Goal: Information Seeking & Learning: Learn about a topic

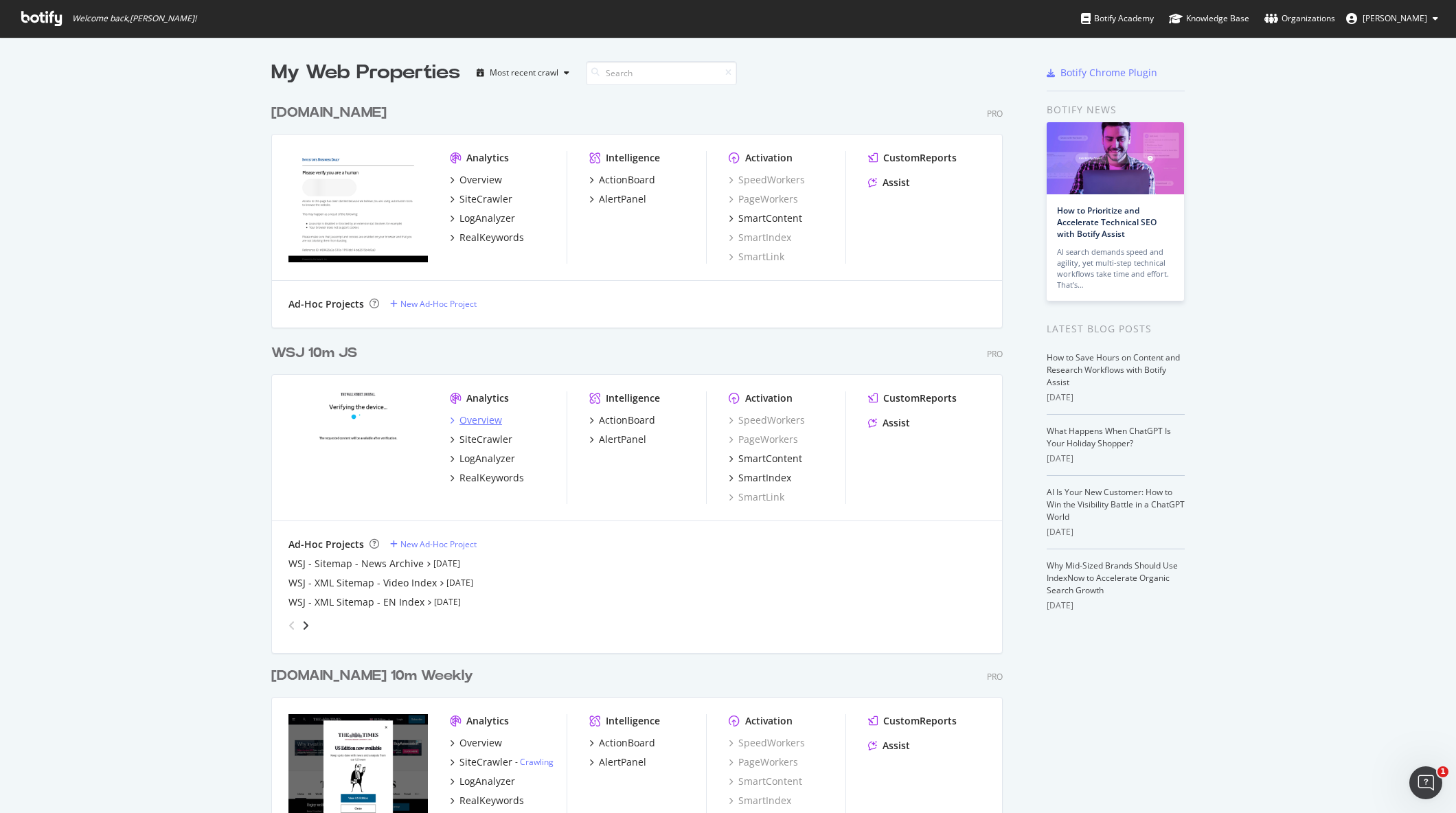
click at [475, 425] on div "Overview" at bounding box center [480, 420] width 42 height 13
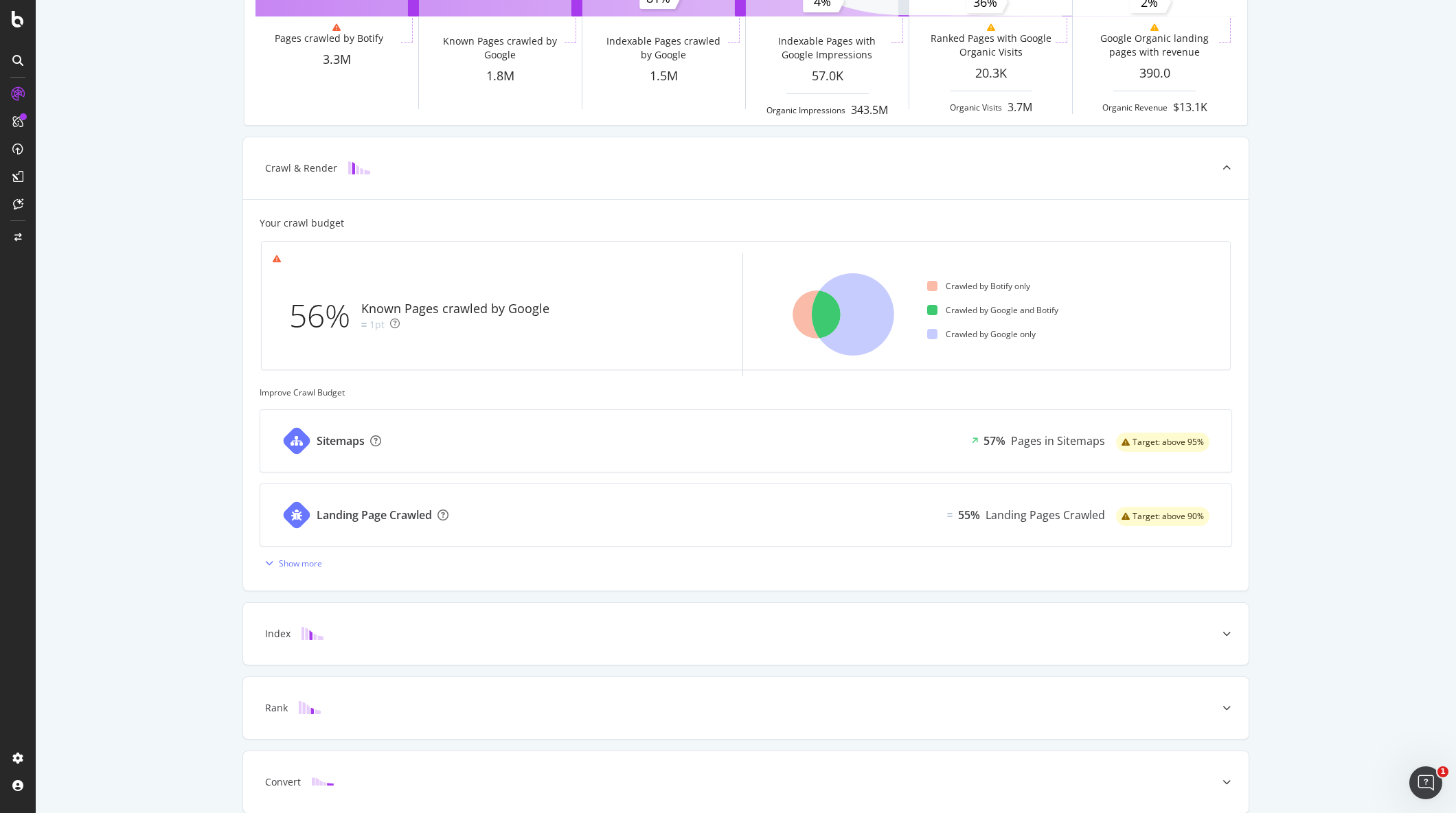
scroll to position [254, 0]
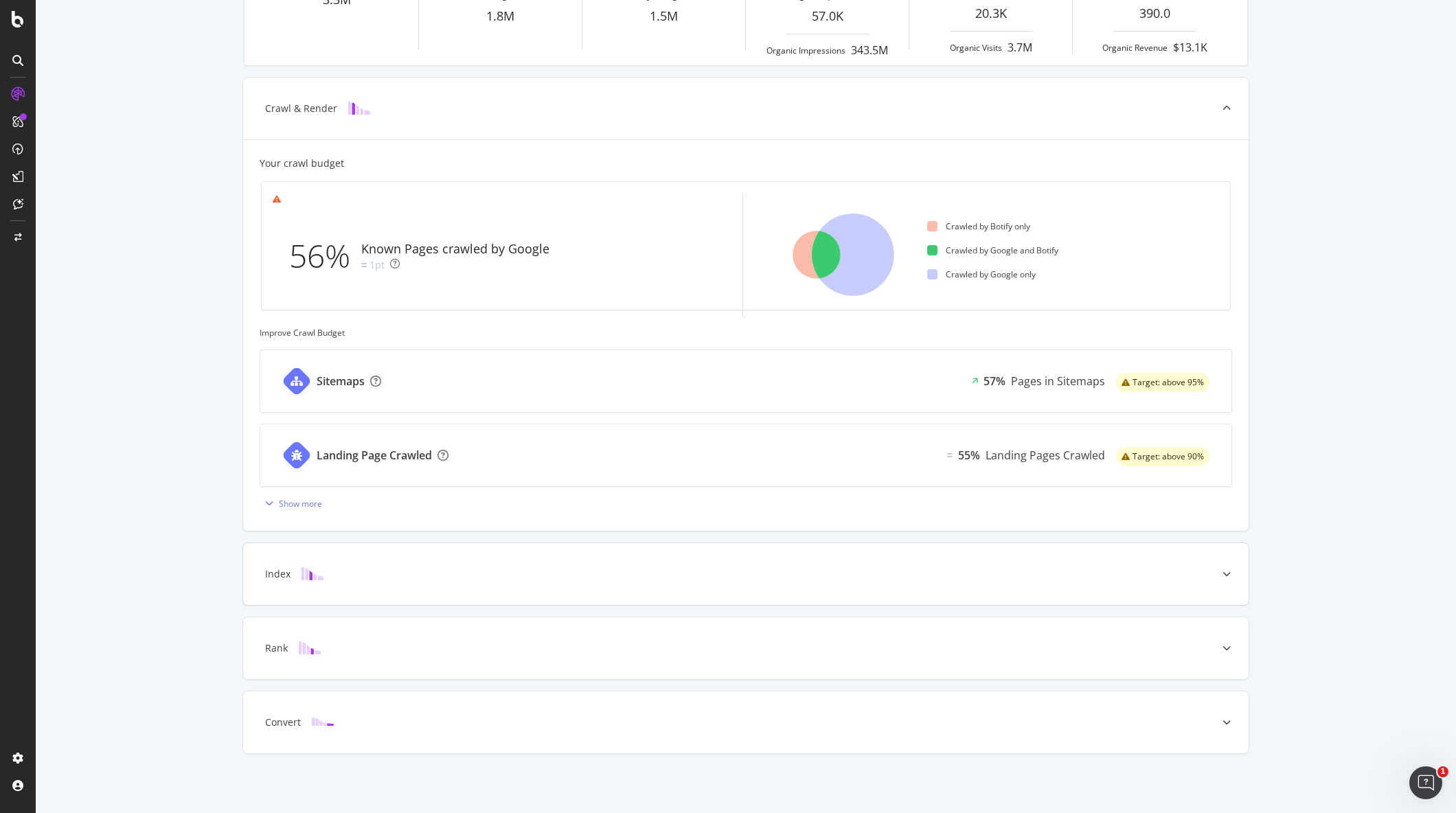
click at [1214, 570] on div at bounding box center [1227, 574] width 44 height 62
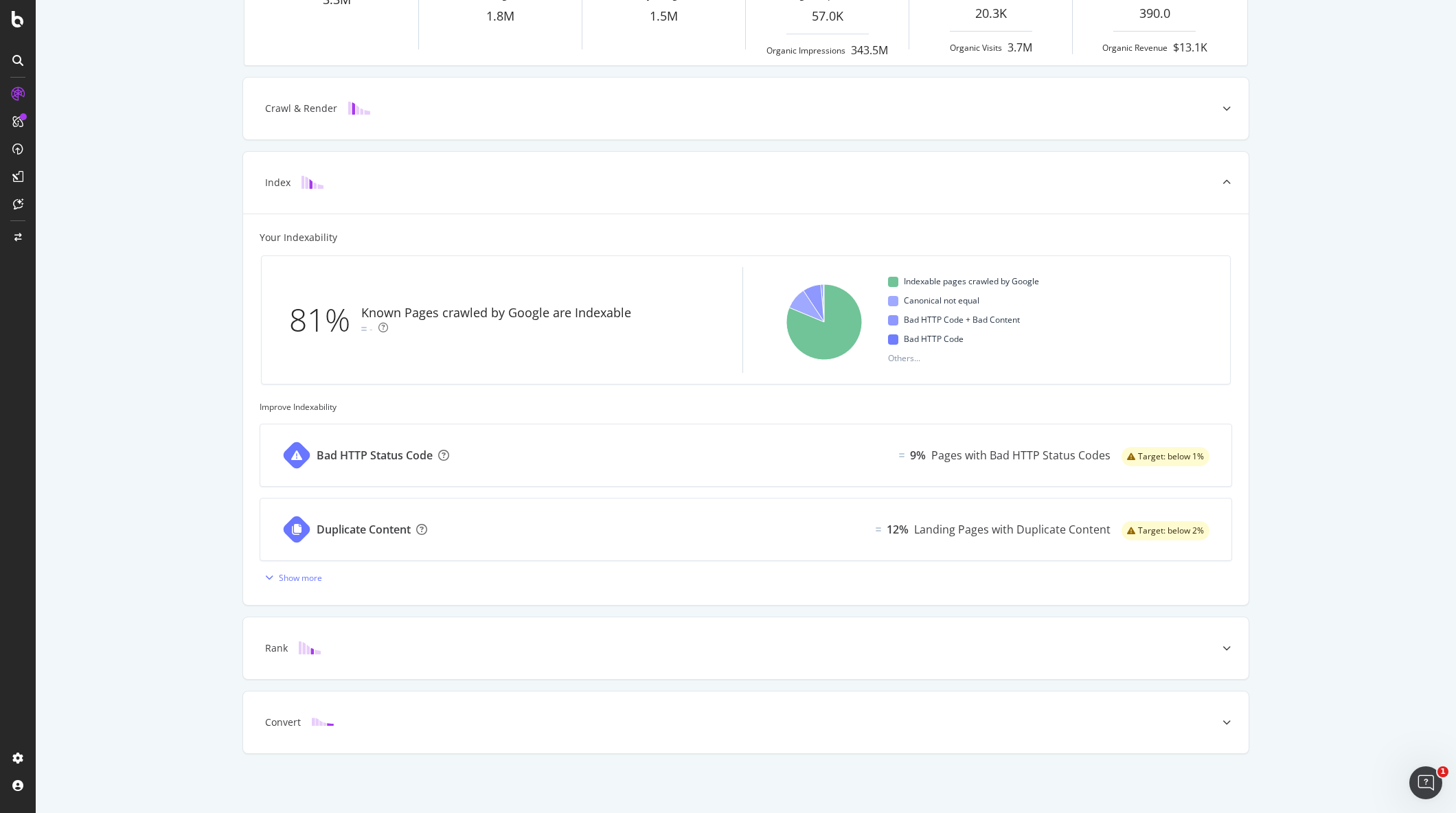
scroll to position [0, 0]
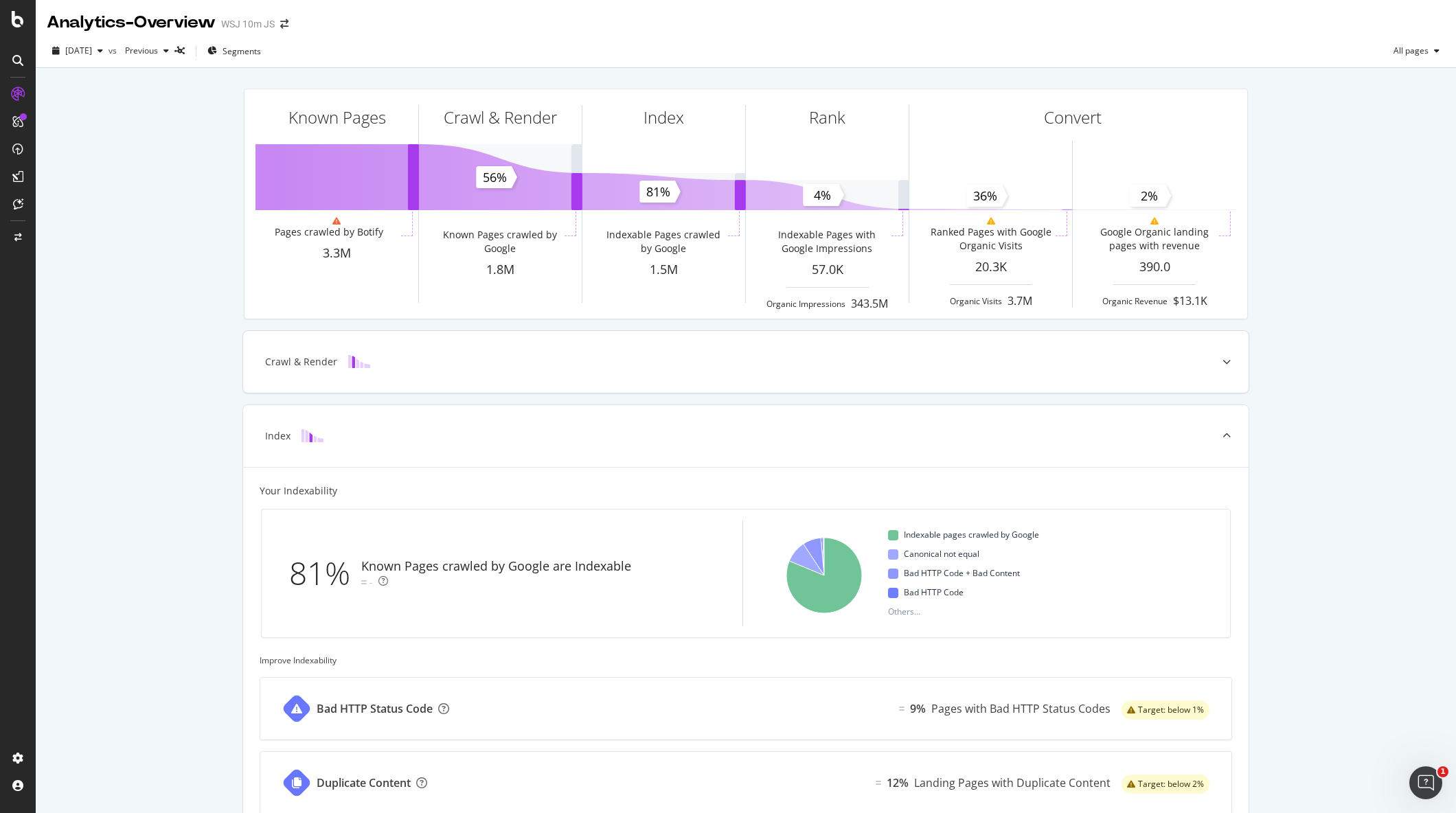
click at [1173, 365] on div "Crawl & Render" at bounding box center [724, 361] width 952 height 13
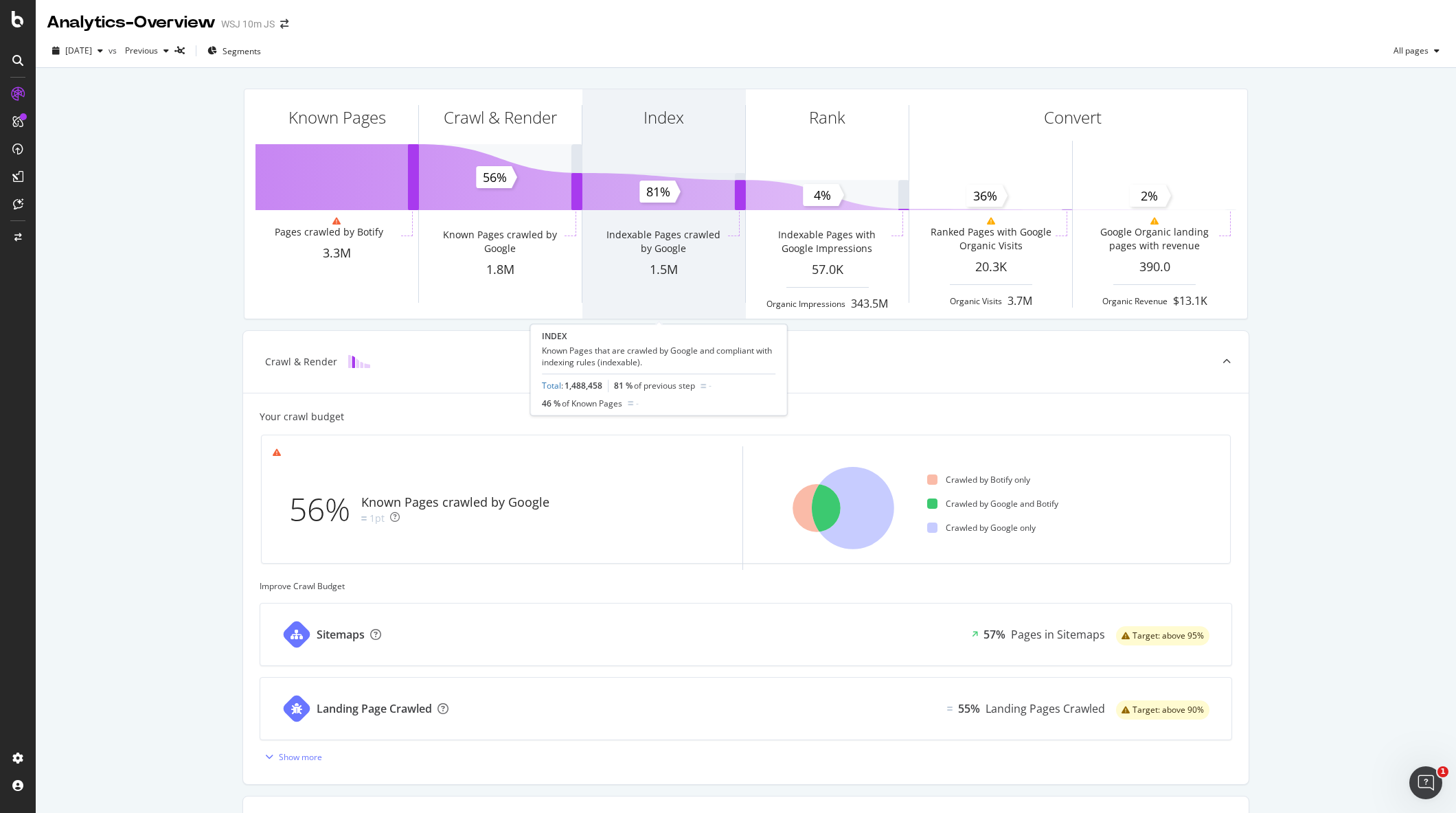
click at [605, 267] on div "1.5M" at bounding box center [663, 270] width 163 height 18
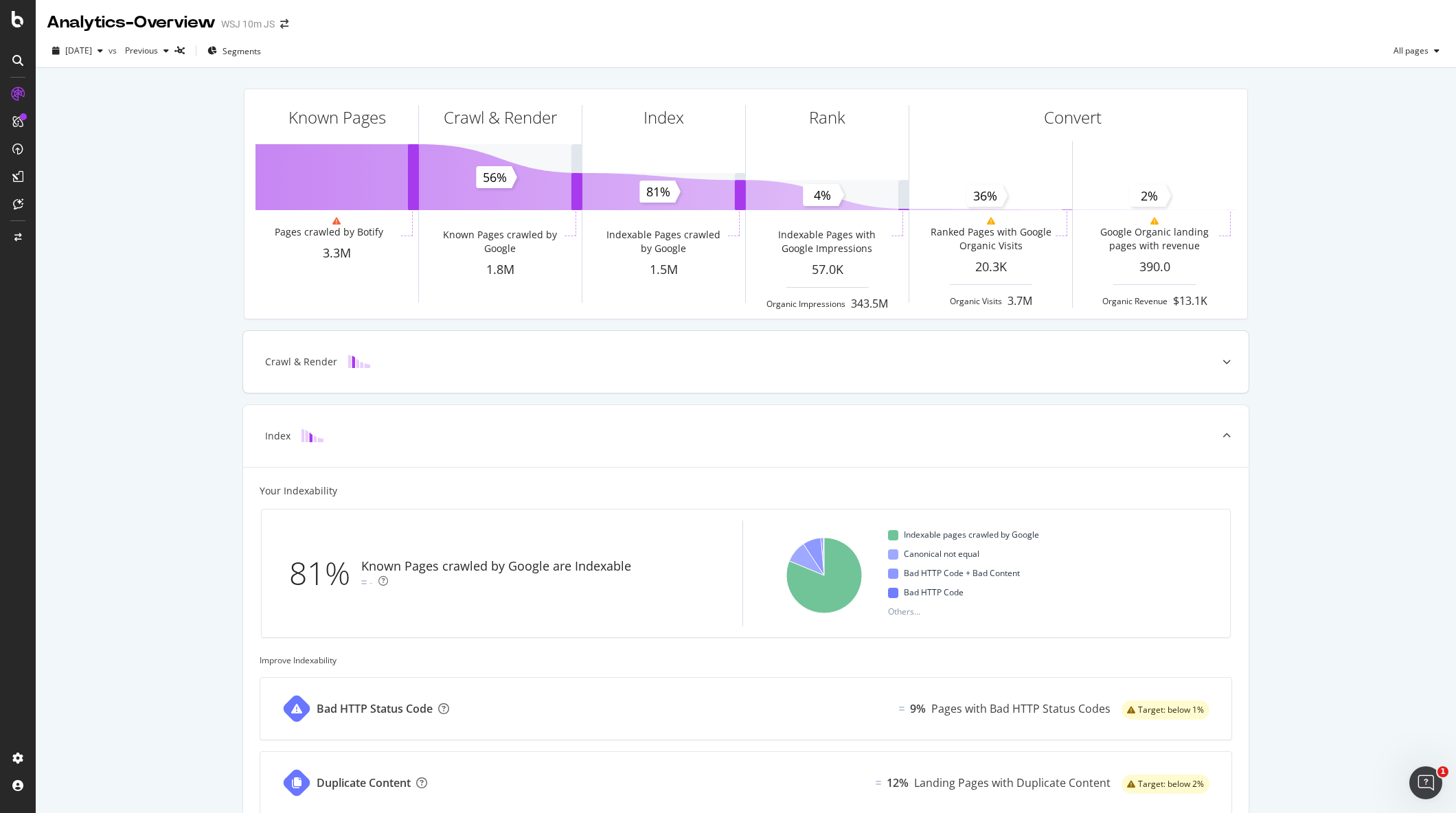
click at [735, 353] on div "Crawl & Render" at bounding box center [746, 361] width 1006 height 62
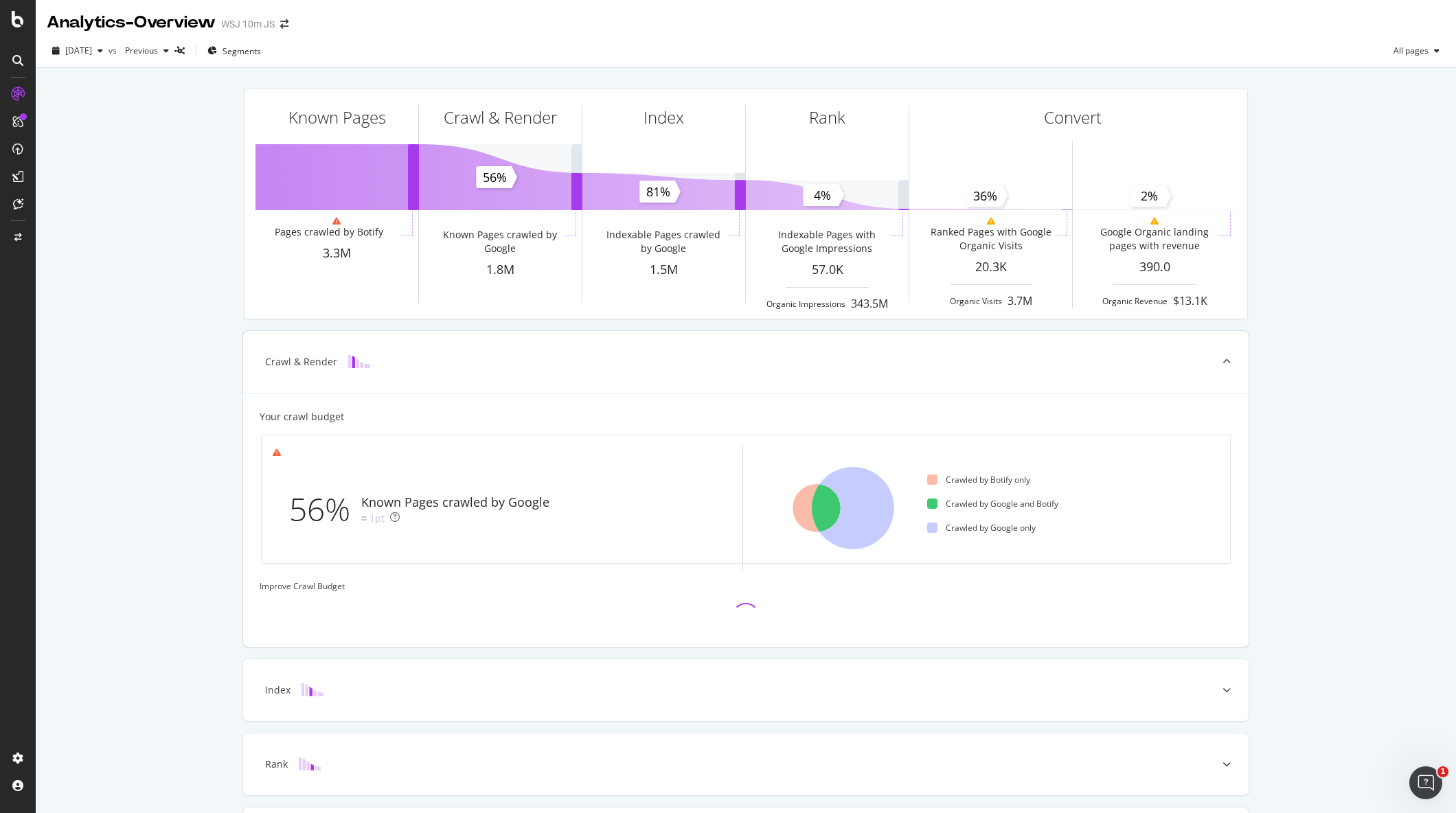
scroll to position [117, 0]
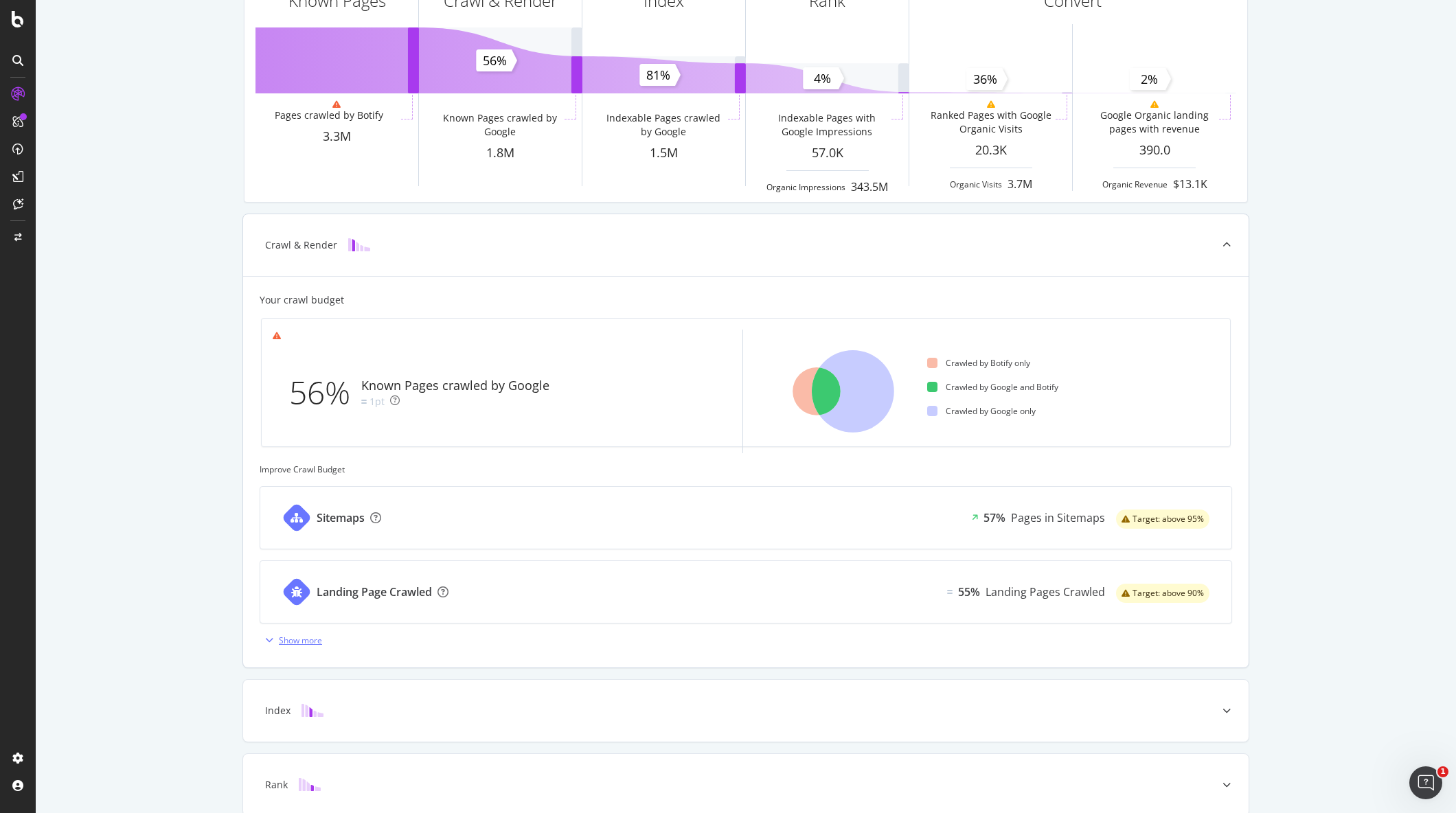
click at [293, 645] on div "Show more" at bounding box center [300, 640] width 43 height 12
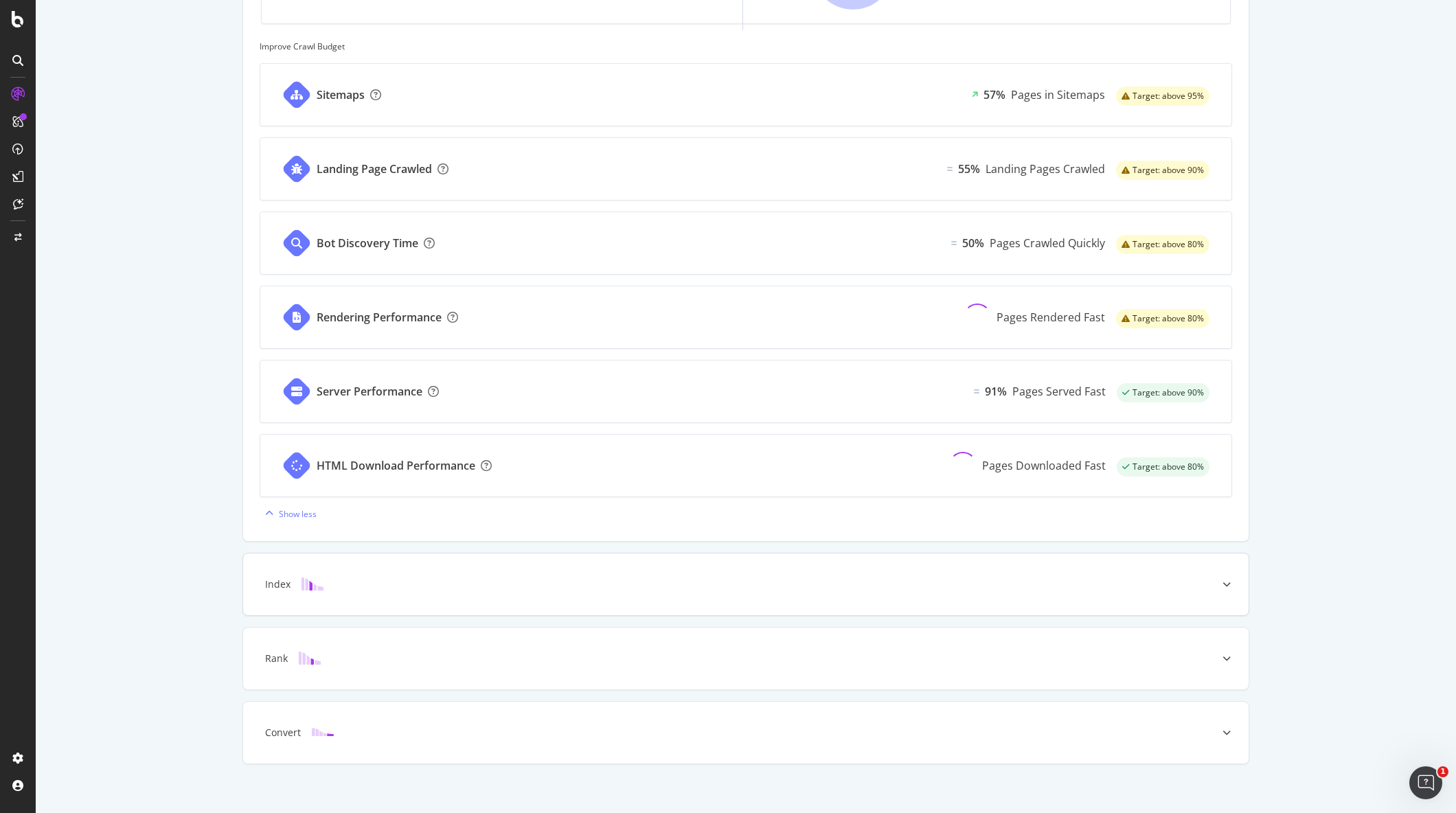
click at [363, 588] on div "Index" at bounding box center [724, 584] width 952 height 13
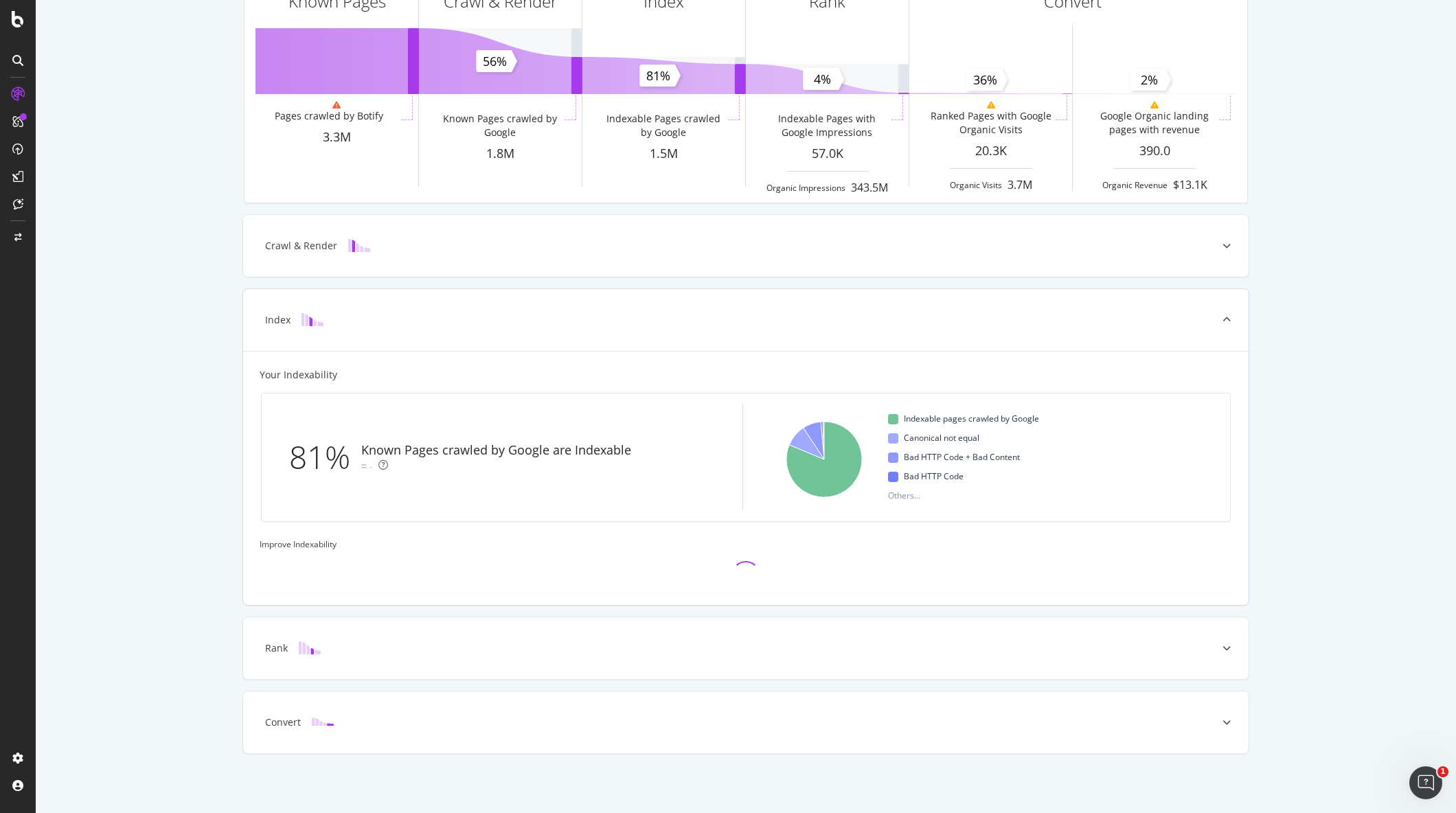
scroll to position [254, 0]
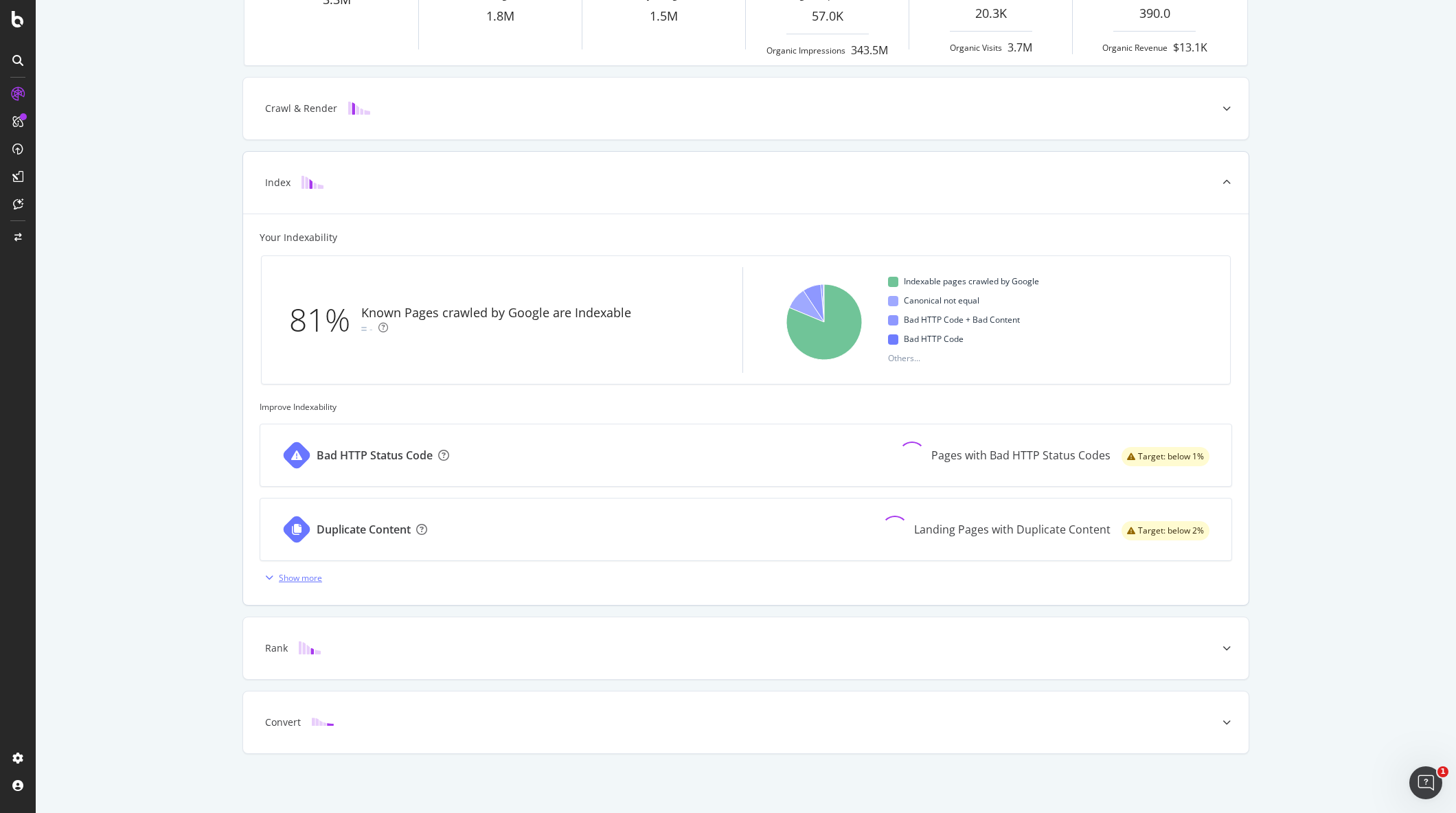
click at [280, 578] on div "Show more" at bounding box center [300, 578] width 43 height 12
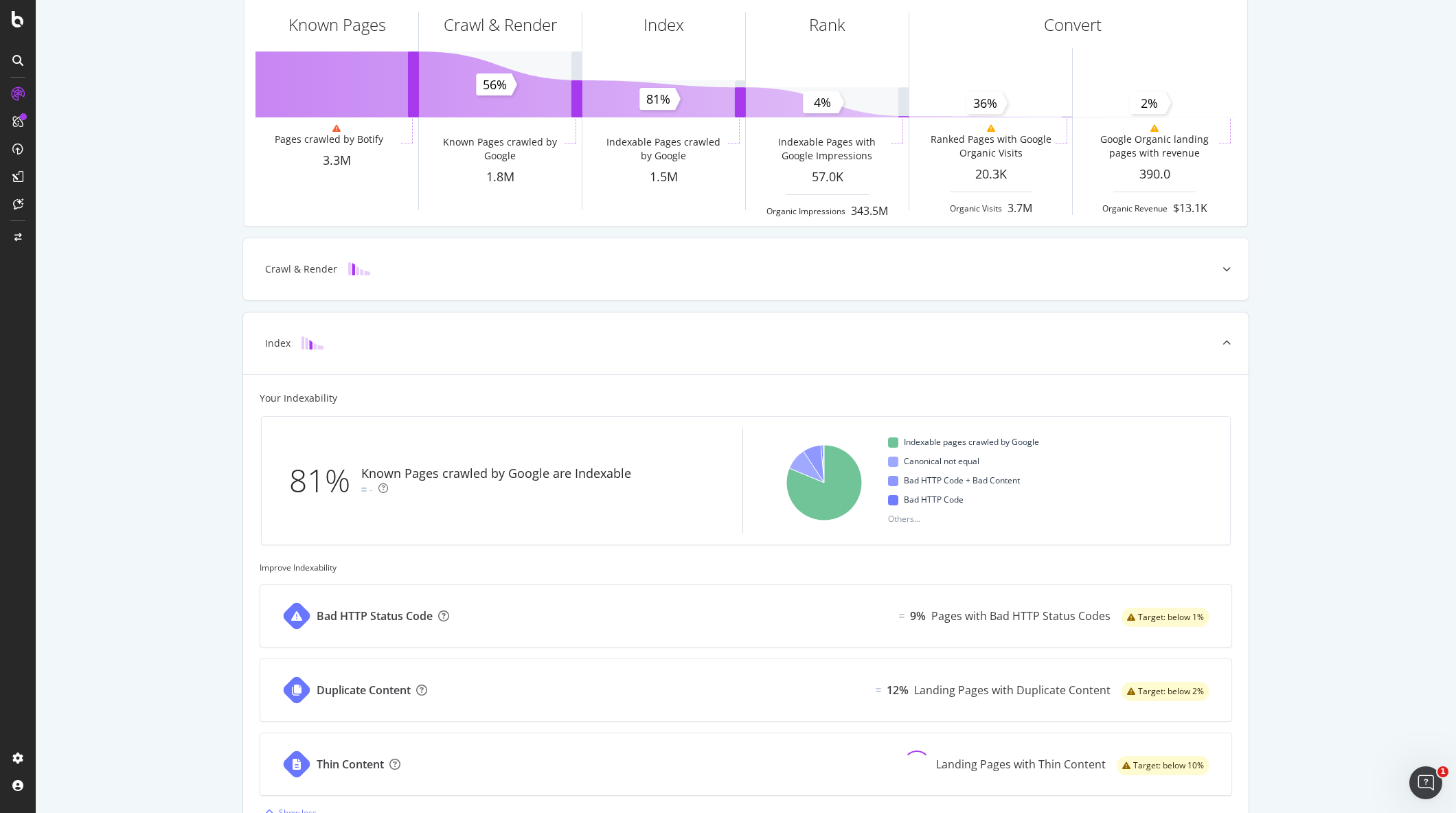
scroll to position [0, 0]
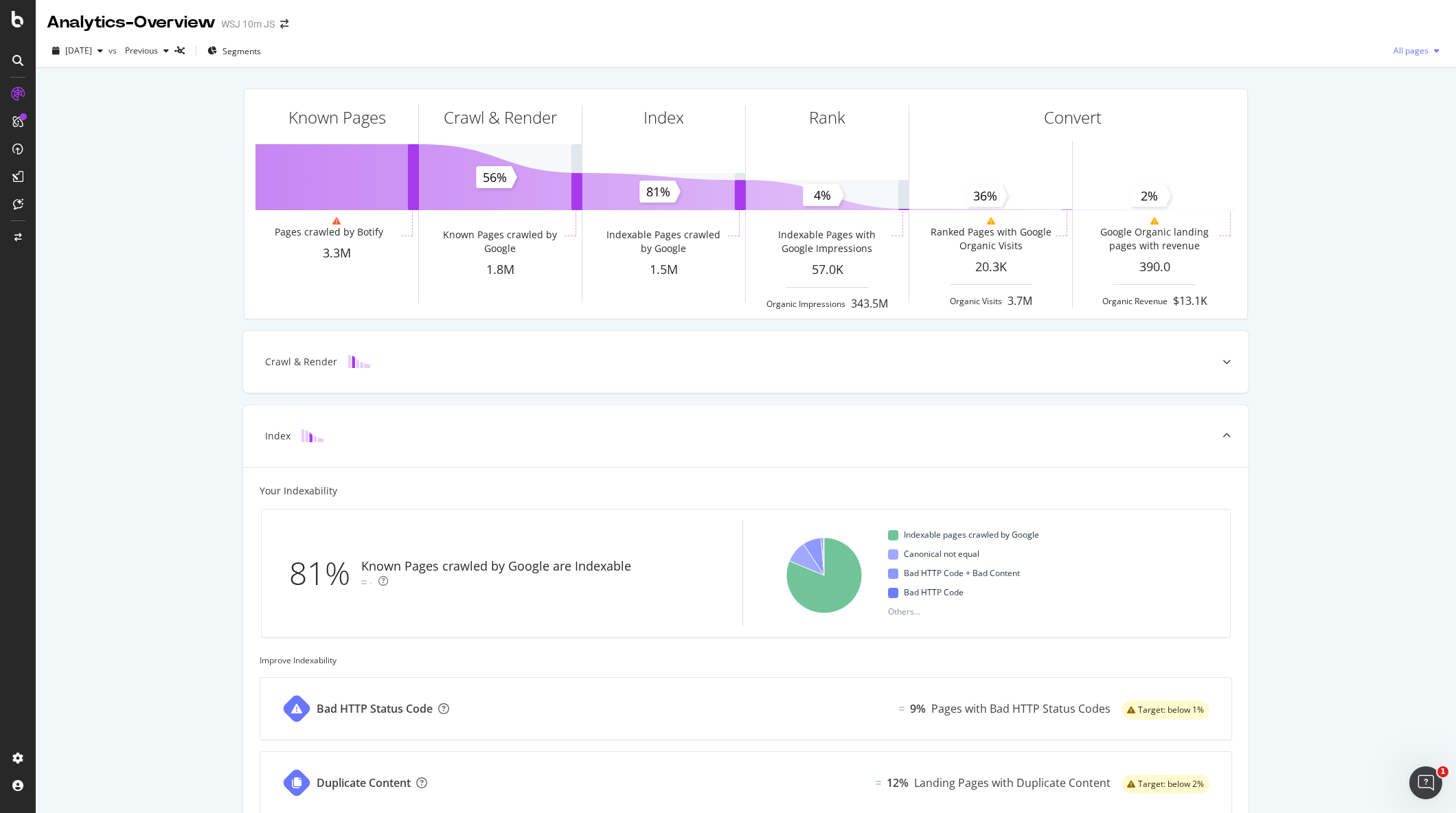
click at [1404, 49] on span "All pages" at bounding box center [1408, 50] width 40 height 12
click at [1323, 50] on span "Indexable pages" at bounding box center [1327, 51] width 81 height 13
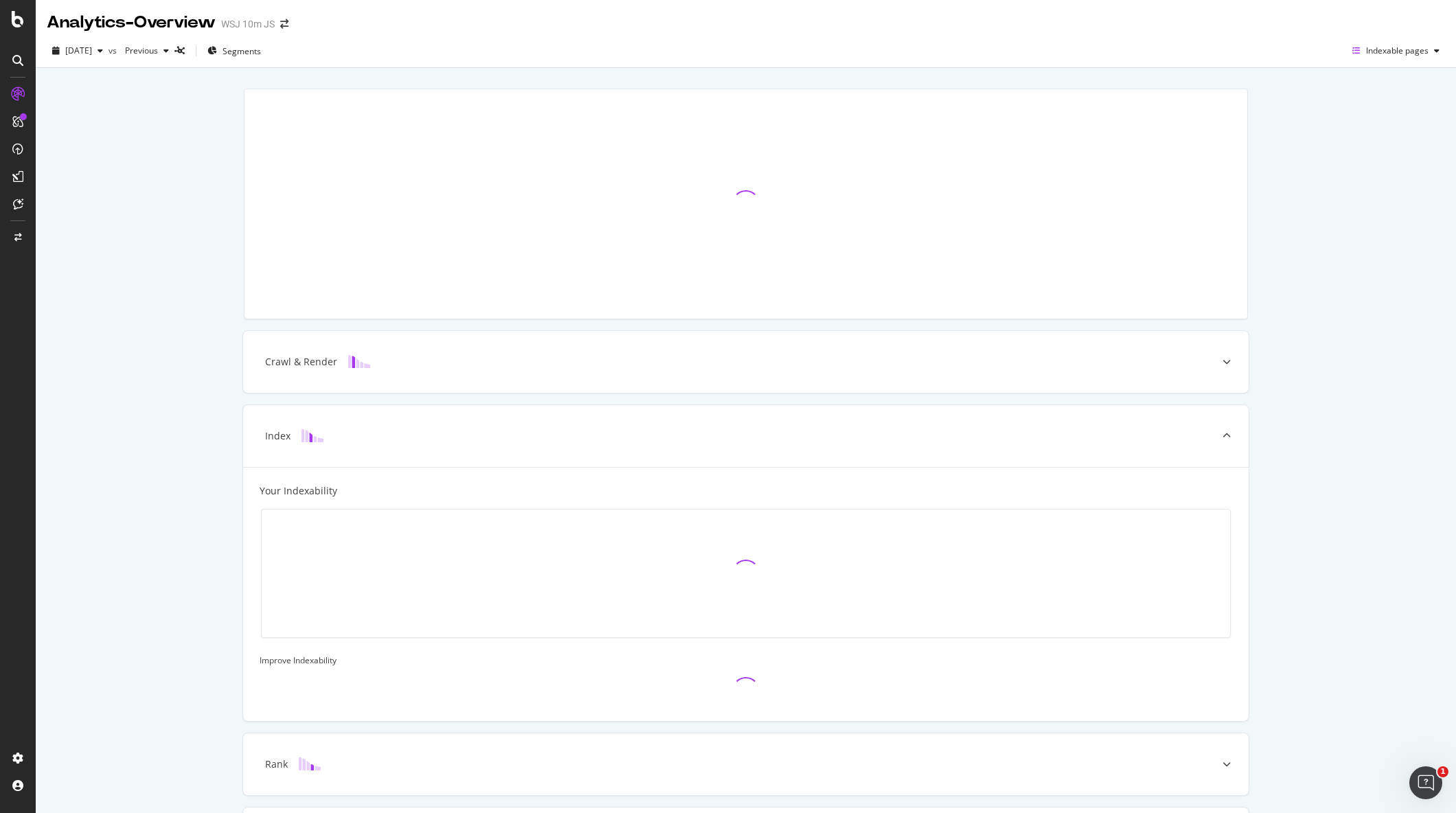
click at [1283, 223] on div "Crawl & Render Index Your Indexability Improve Indexability Rank Convert" at bounding box center [746, 499] width 1421 height 861
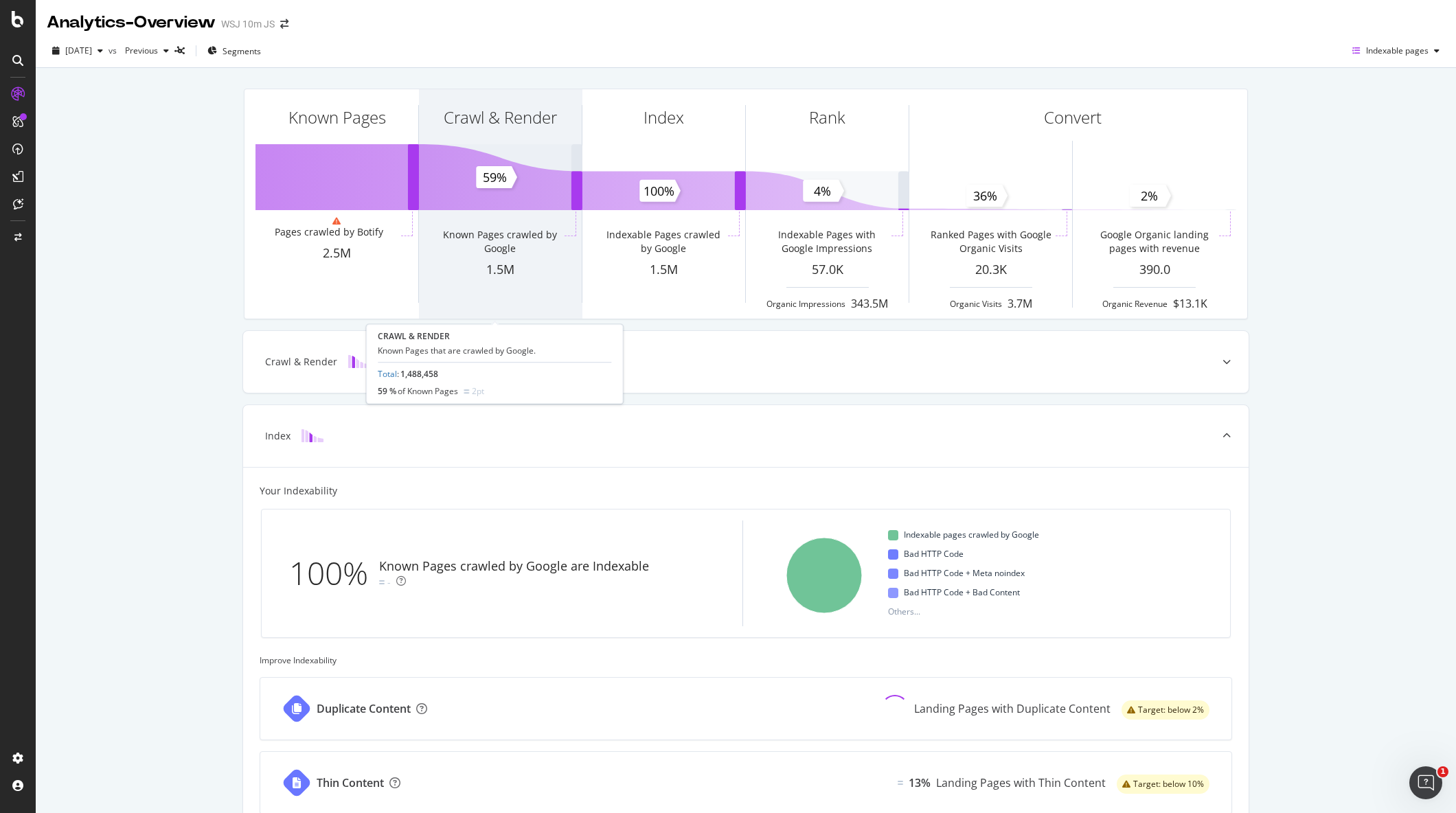
click at [468, 270] on div "1.5M" at bounding box center [500, 270] width 163 height 18
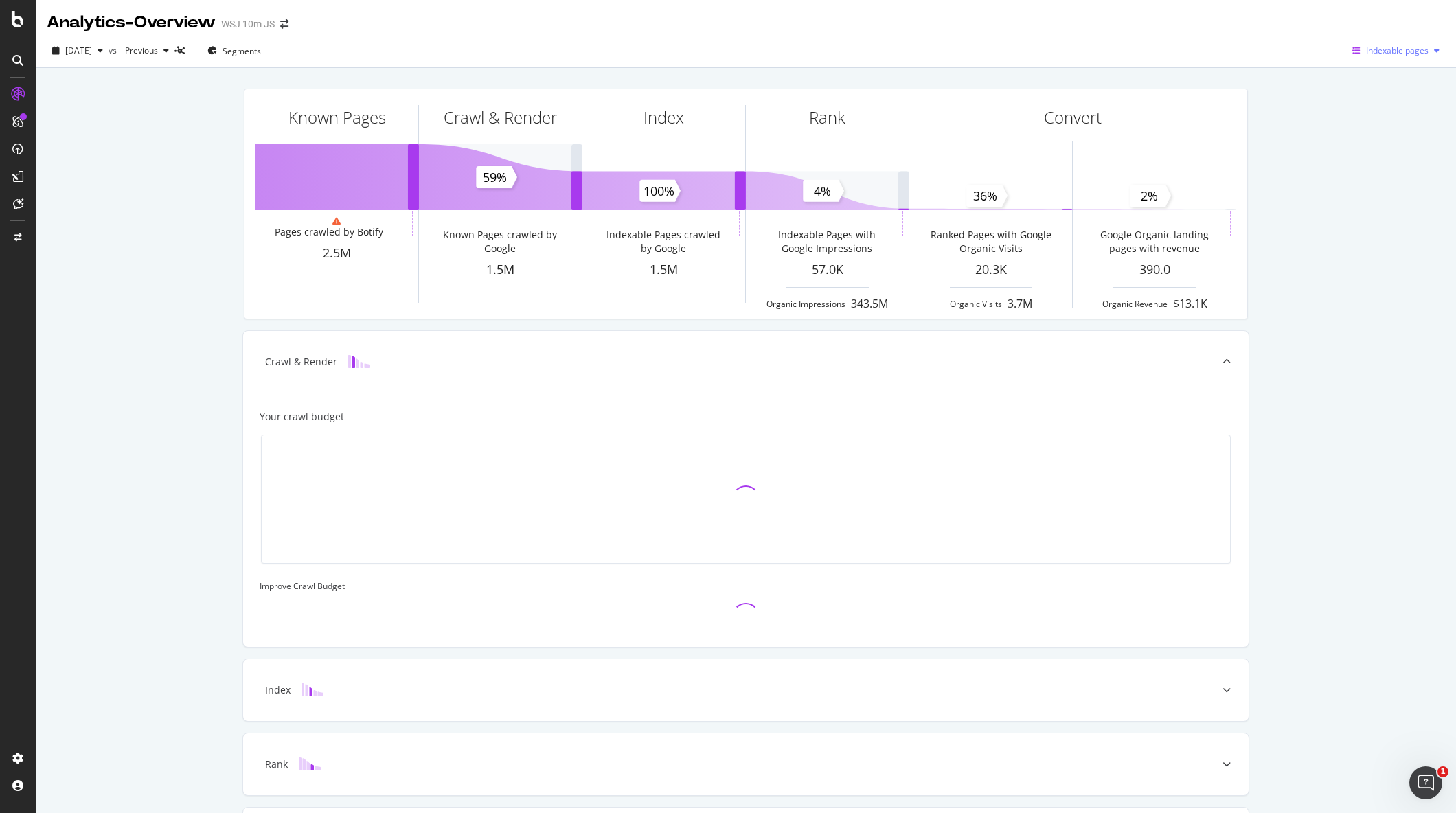
click at [1366, 50] on span "Indexable pages" at bounding box center [1398, 50] width 63 height 12
click at [1293, 190] on div "Known Pages Pages crawled by Botify 2.5M Crawl & Render Known Pages crawled by …" at bounding box center [746, 499] width 1421 height 861
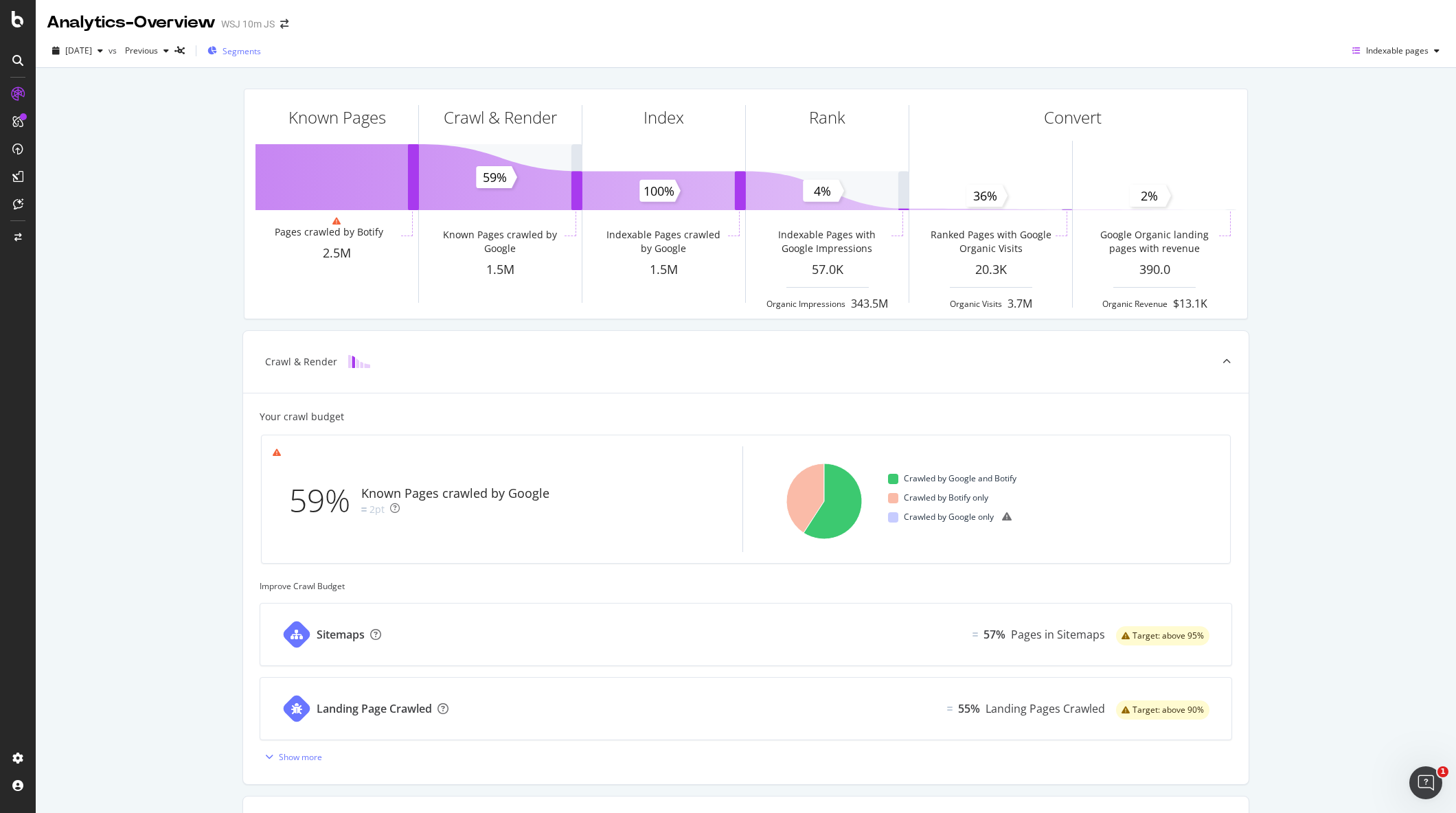
click at [261, 57] on div "Segments" at bounding box center [235, 50] width 54 height 21
click at [261, 54] on span "Segments" at bounding box center [242, 50] width 39 height 12
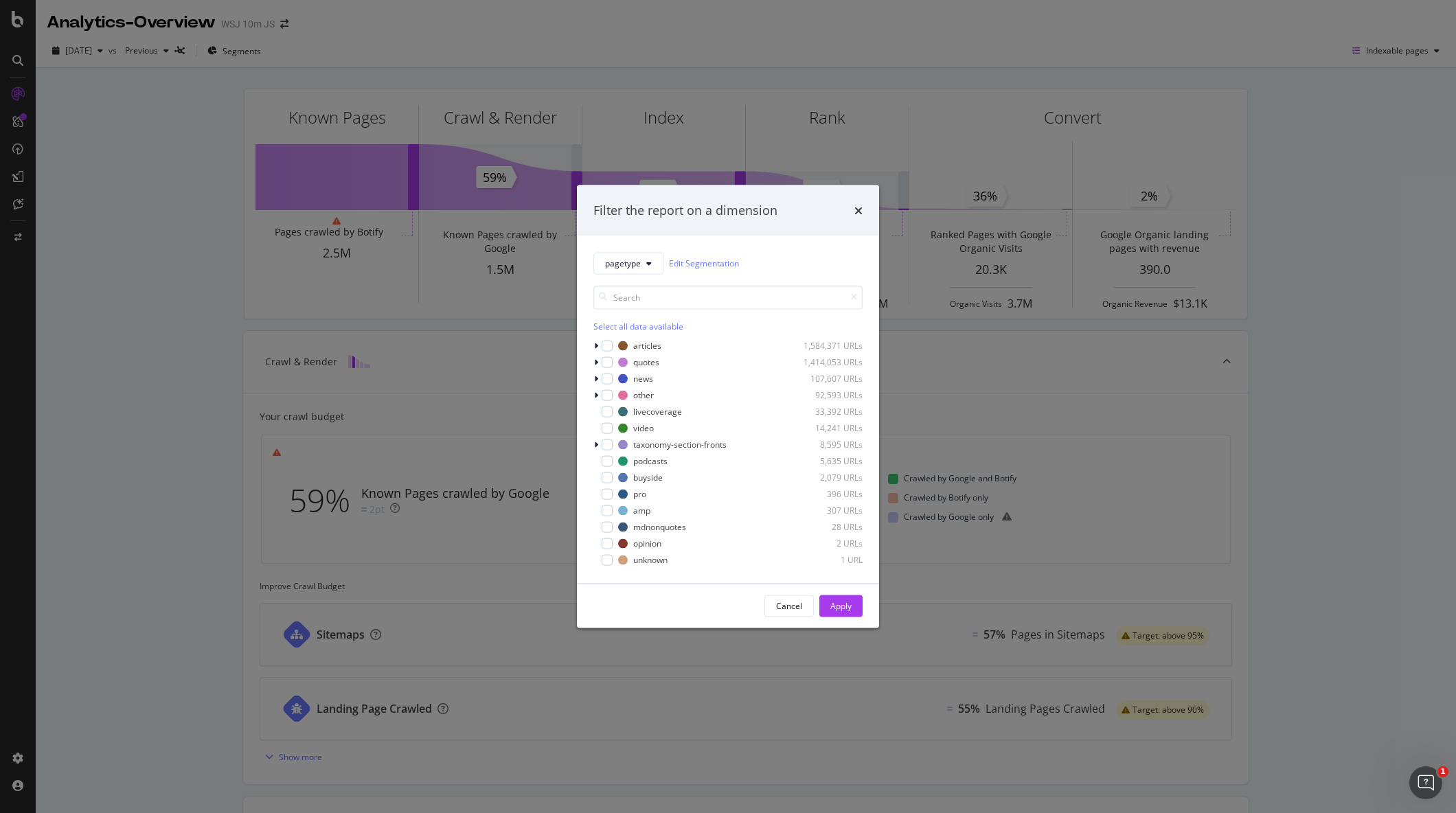
drag, startPoint x: 187, startPoint y: 241, endPoint x: 136, endPoint y: 195, distance: 68.7
click at [188, 241] on div "Filter the report on a dimension pagetype Edit Segmentation Select all data ava…" at bounding box center [728, 406] width 1456 height 813
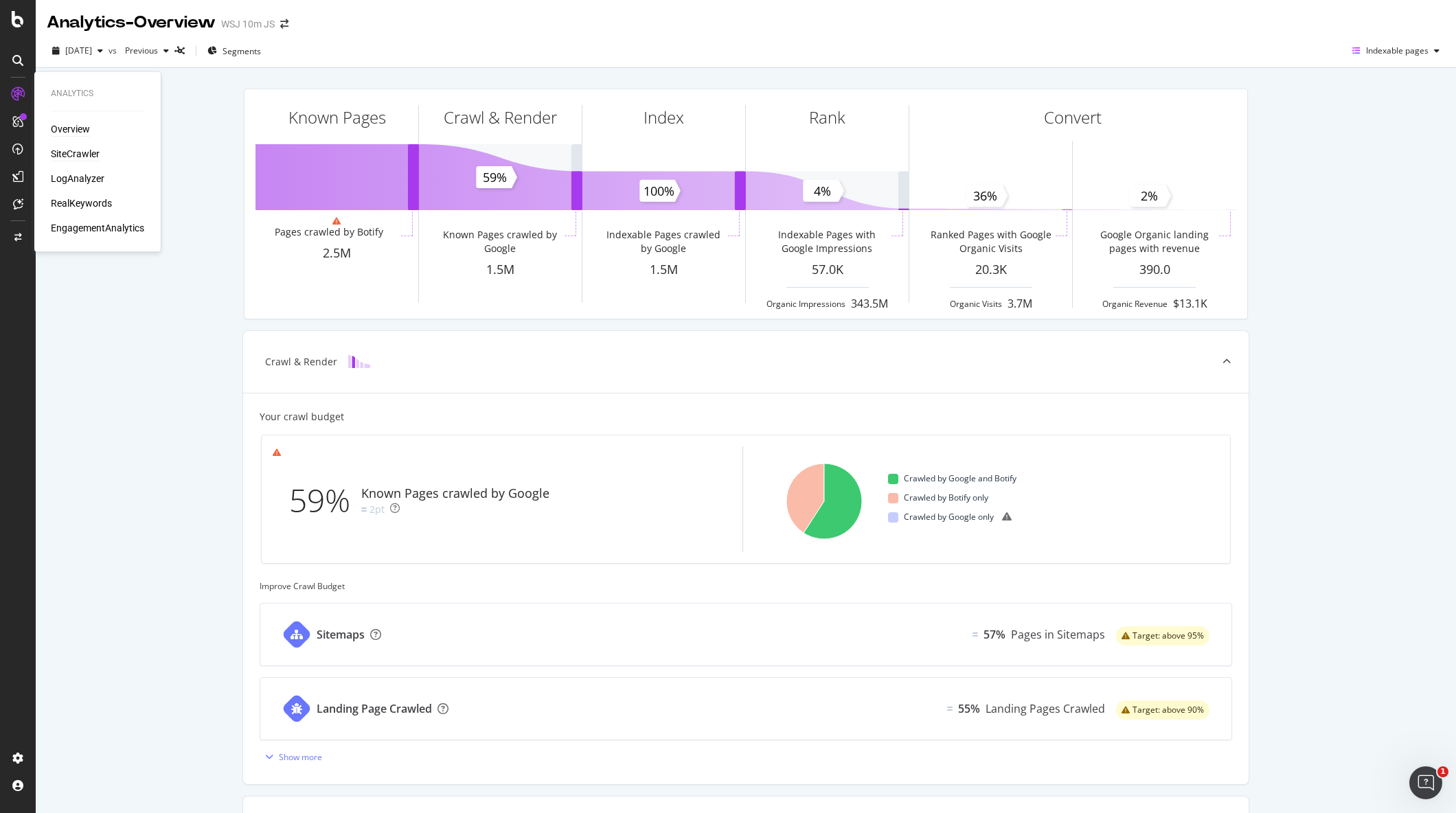
click at [75, 155] on div "SiteCrawler" at bounding box center [75, 154] width 49 height 13
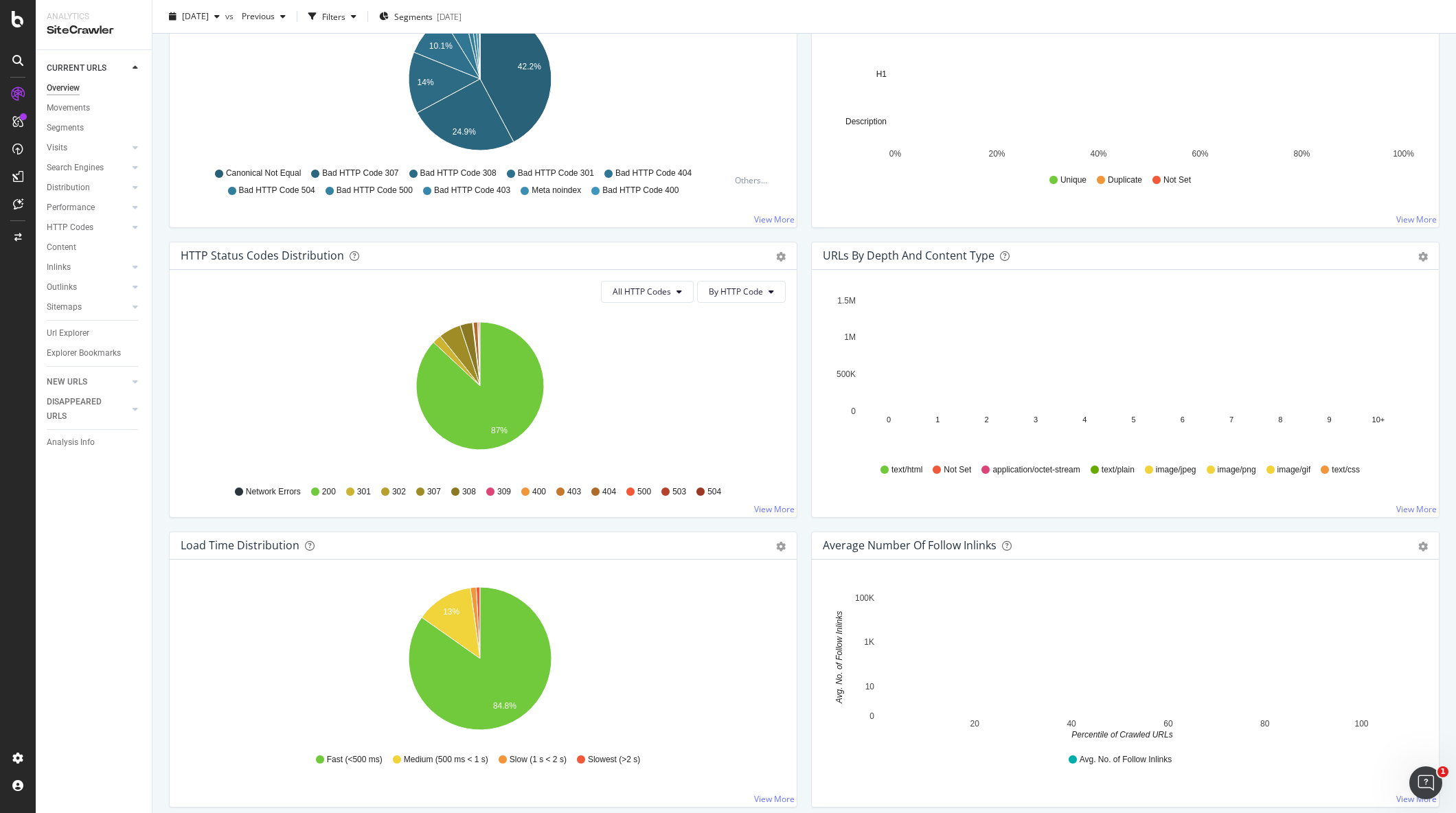
scroll to position [682, 0]
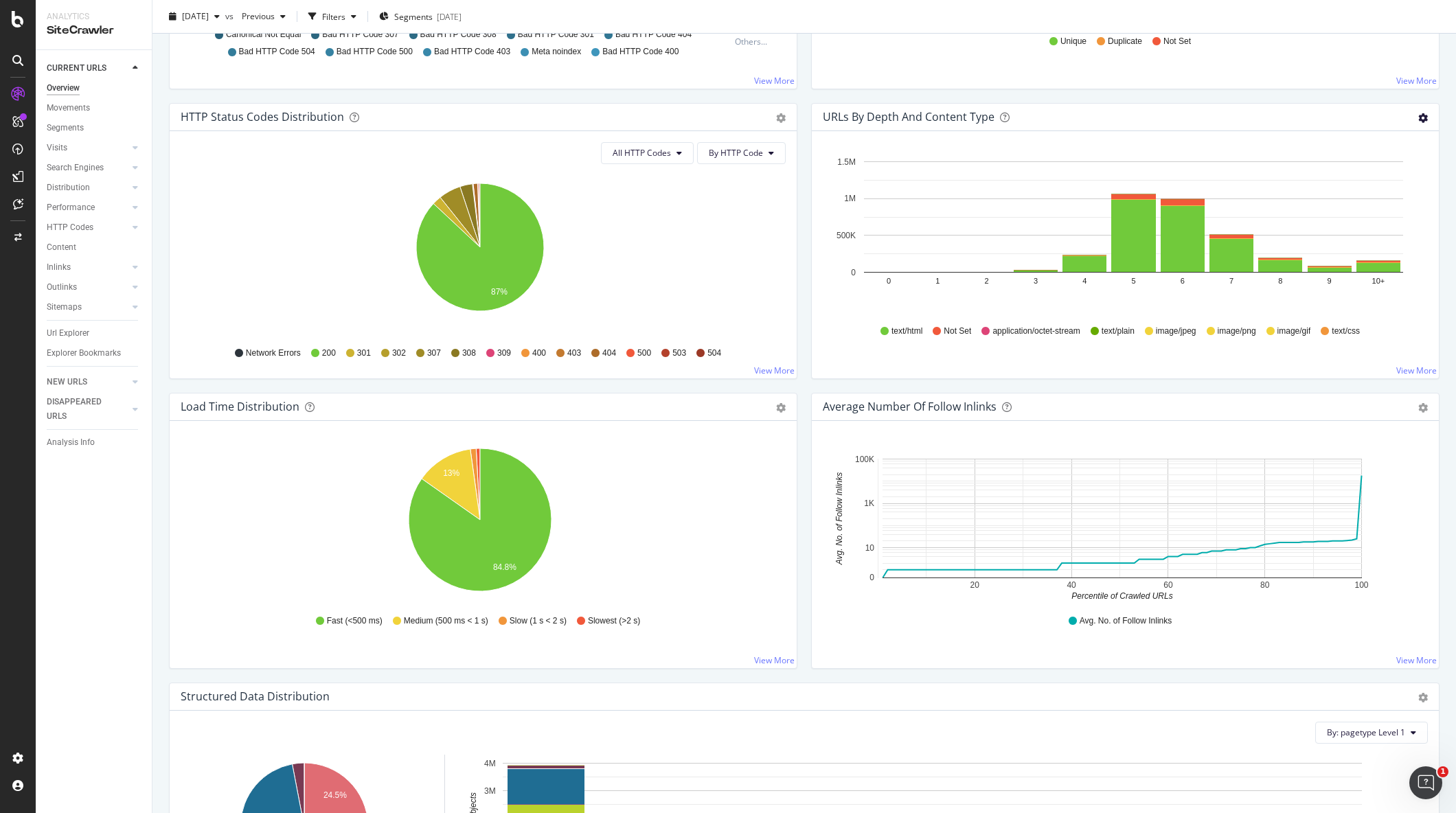
click at [1418, 117] on icon "gear" at bounding box center [1423, 118] width 10 height 10
click at [1398, 374] on link "View More" at bounding box center [1416, 370] width 40 height 12
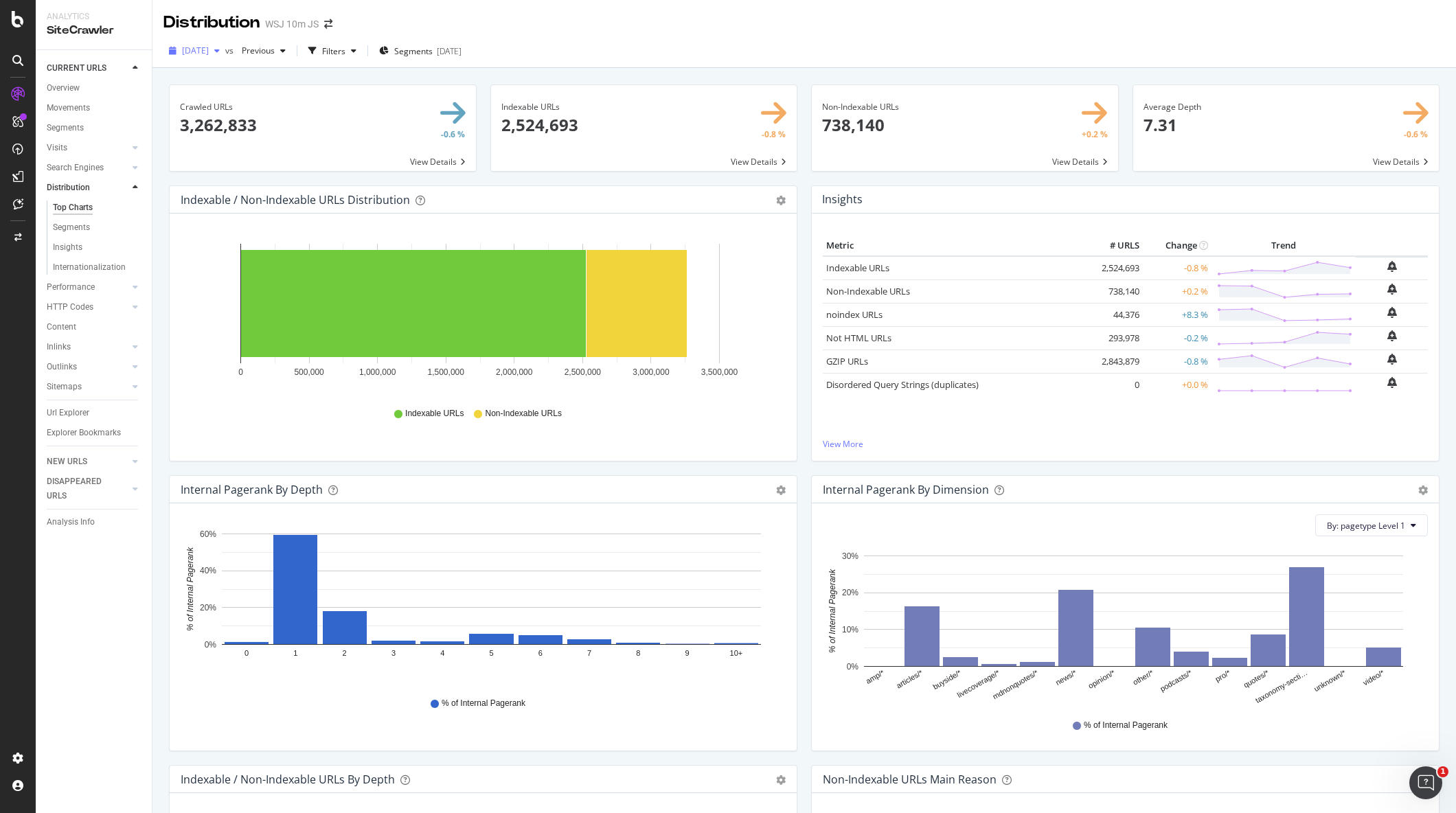
click at [209, 55] on span "[DATE]" at bounding box center [196, 50] width 27 height 12
click at [244, 118] on div "[DATE]" at bounding box center [234, 117] width 101 height 13
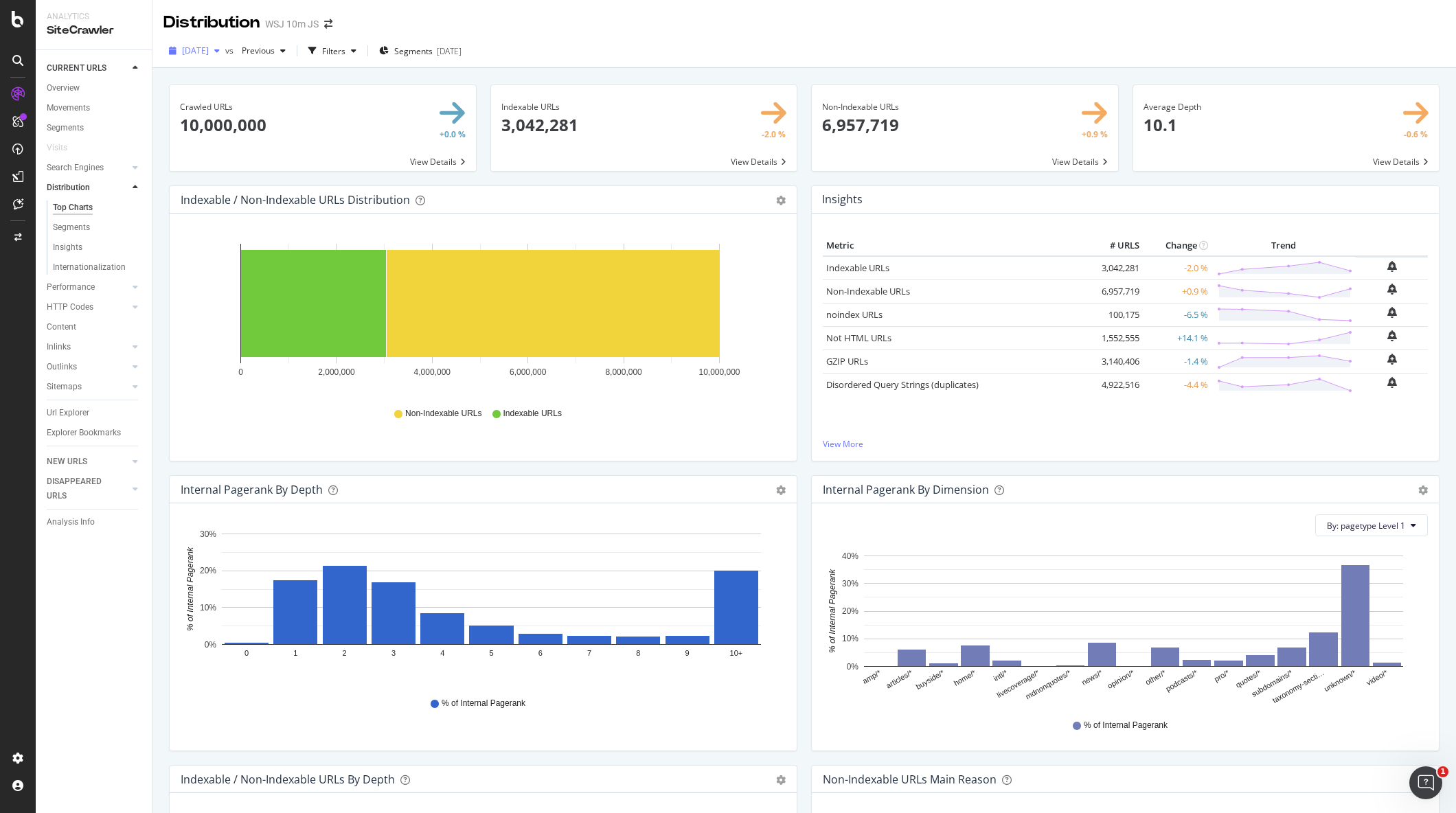
click at [209, 51] on span "[DATE]" at bounding box center [196, 50] width 27 height 12
click at [270, 133] on span "[DATE] - reconfigured crawl" at bounding box center [236, 130] width 106 height 13
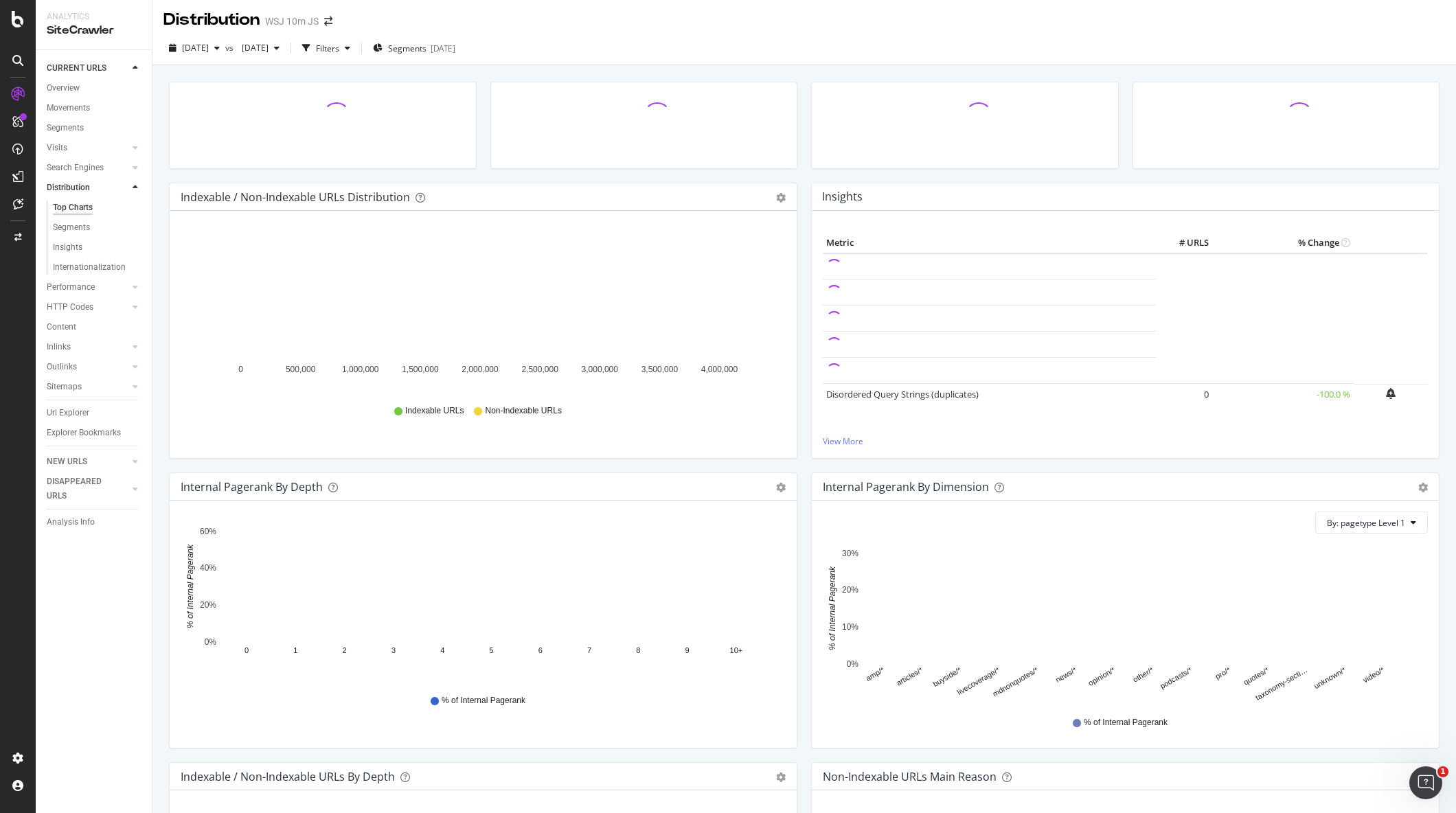
scroll to position [320, 0]
